Goal: Task Accomplishment & Management: Manage account settings

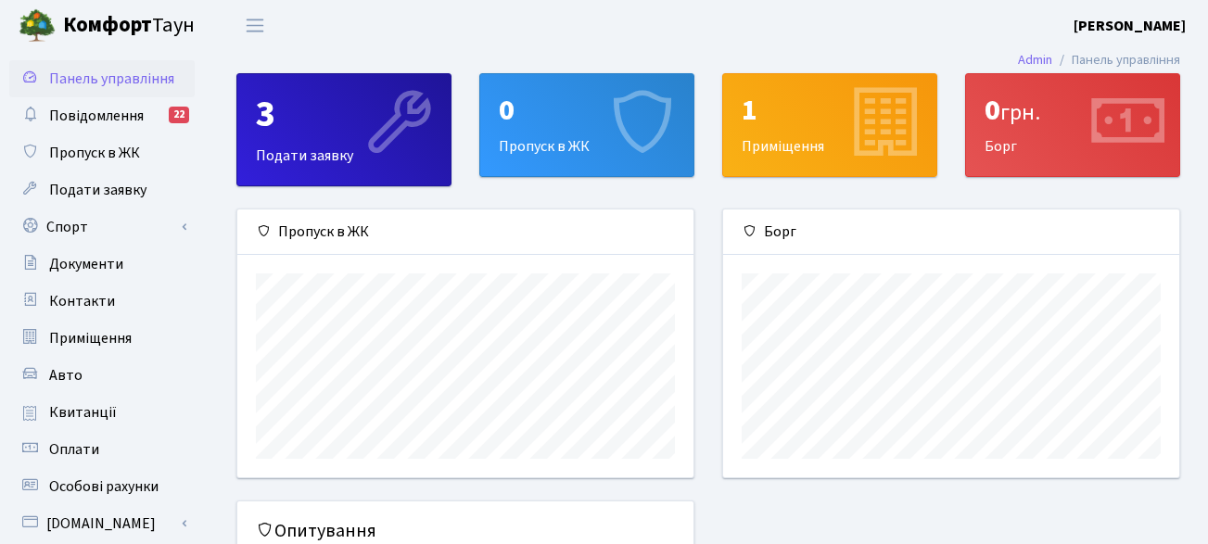
scroll to position [268, 456]
click at [347, 153] on div "3 Подати заявку" at bounding box center [343, 129] width 213 height 111
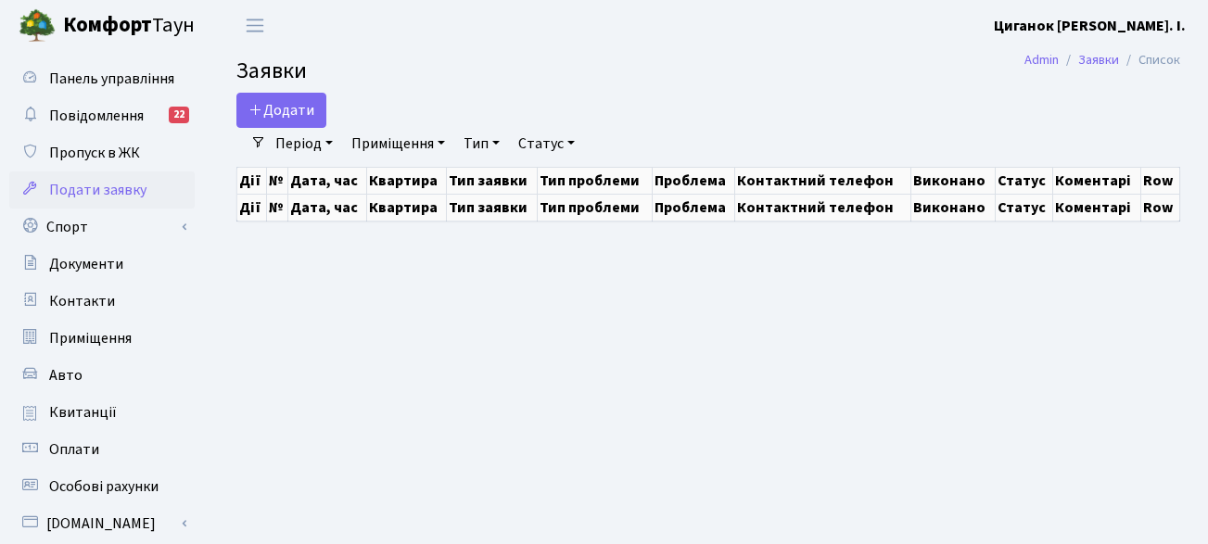
select select "25"
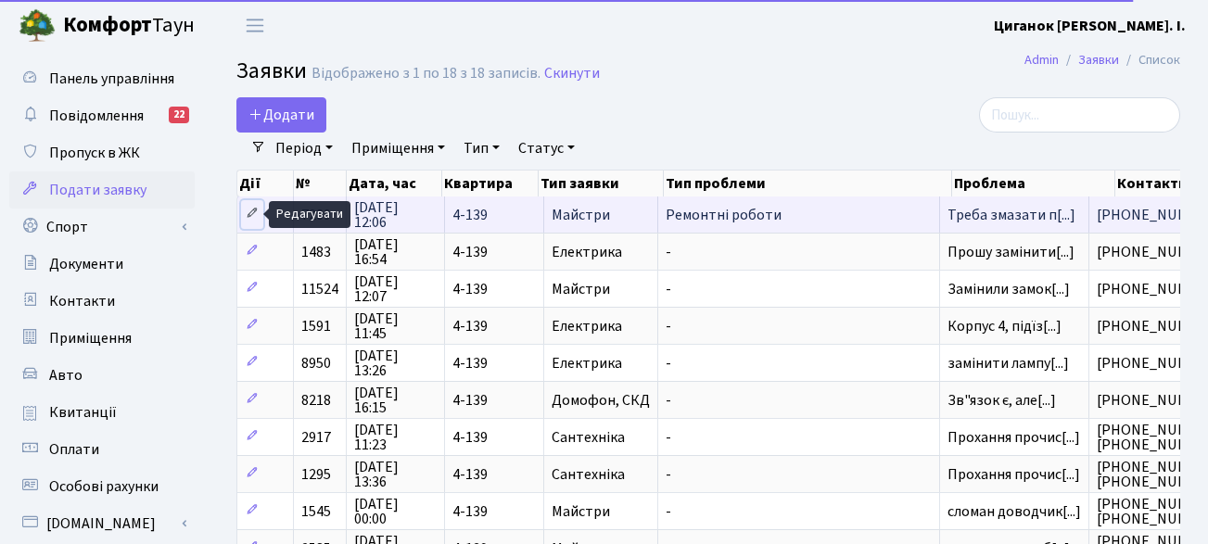
click at [262, 216] on link at bounding box center [252, 214] width 22 height 29
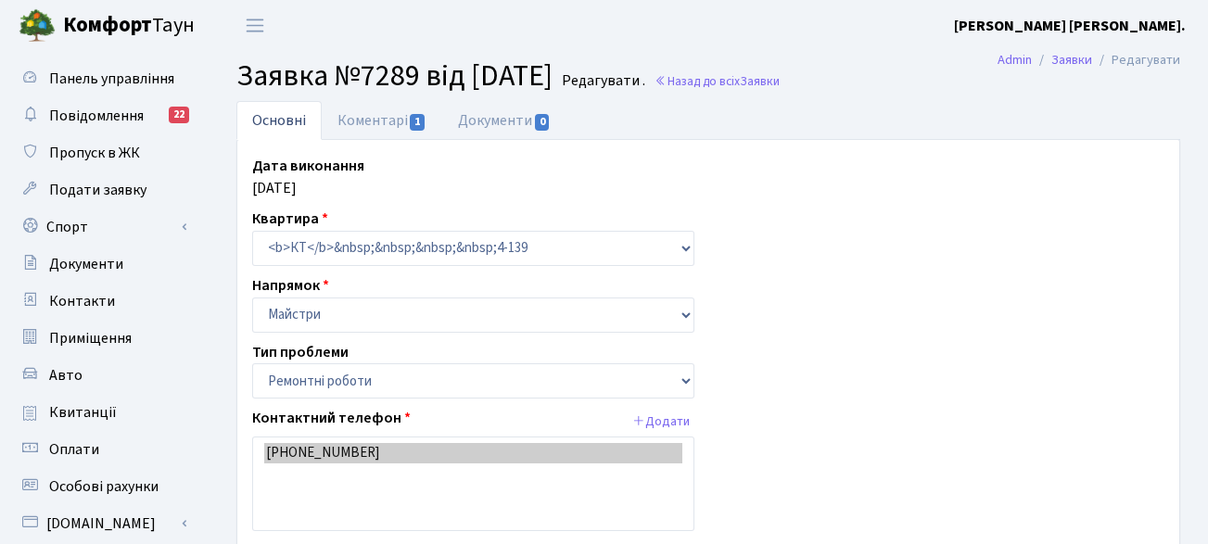
select select "62"
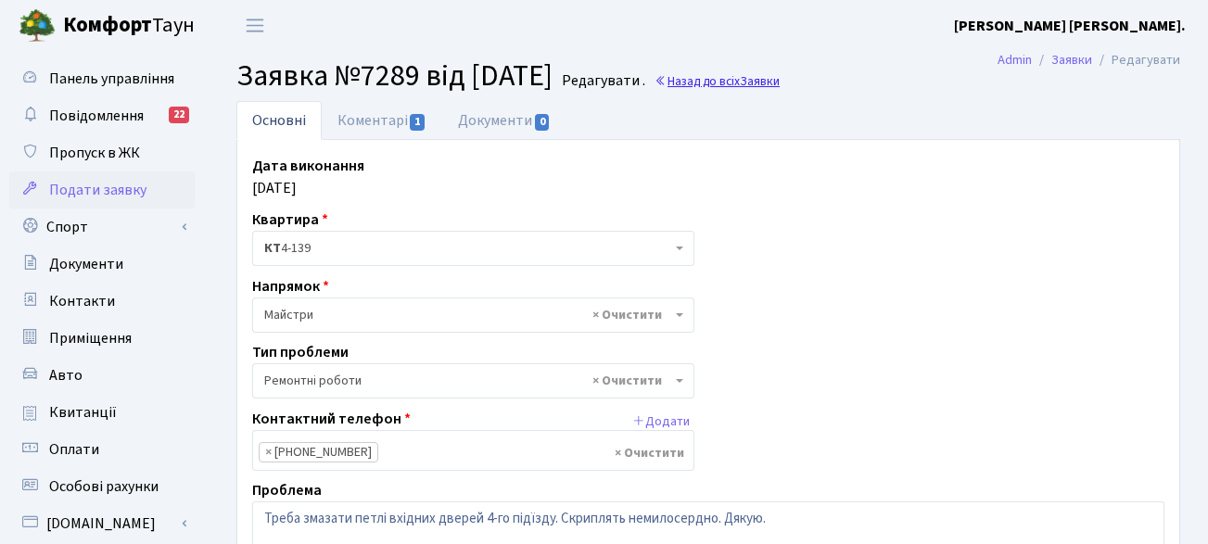
click at [765, 75] on link "Назад до всіх Заявки" at bounding box center [716, 81] width 125 height 18
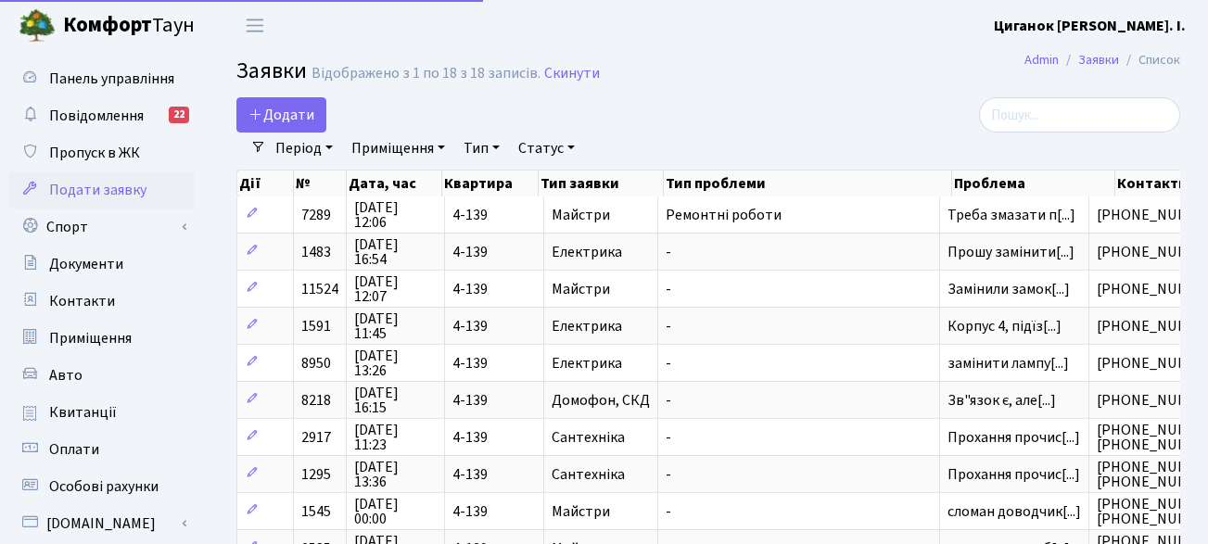
select select "25"
